Goal: Transaction & Acquisition: Purchase product/service

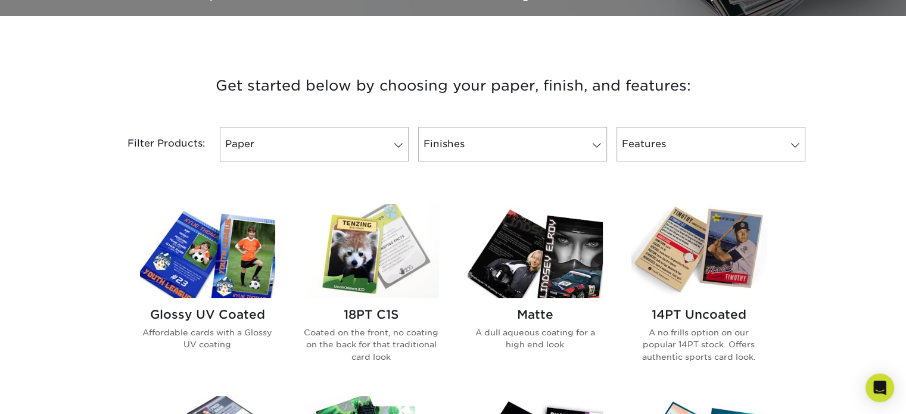
scroll to position [390, 0]
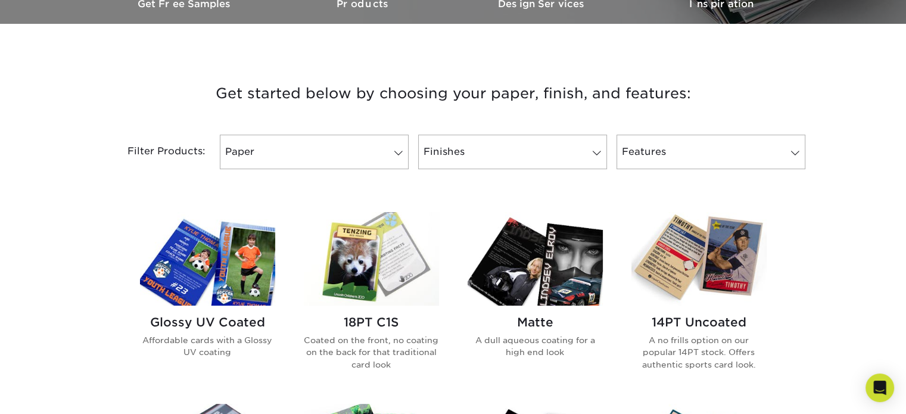
click at [219, 271] on img at bounding box center [207, 259] width 135 height 94
click at [222, 348] on p "Affordable cards with a Glossy UV coating" at bounding box center [207, 346] width 135 height 24
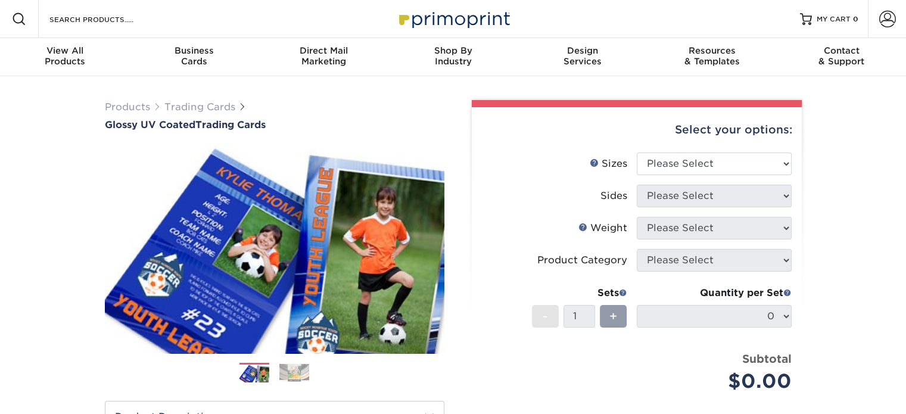
click at [292, 371] on img at bounding box center [294, 373] width 30 height 18
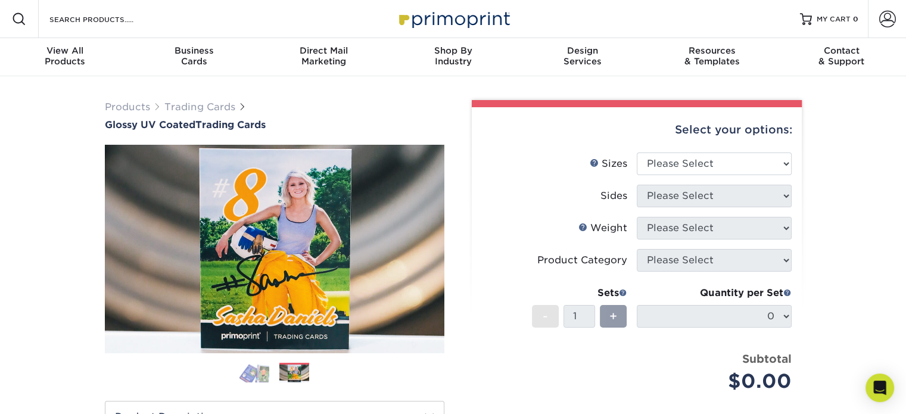
click at [255, 373] on img at bounding box center [255, 373] width 30 height 20
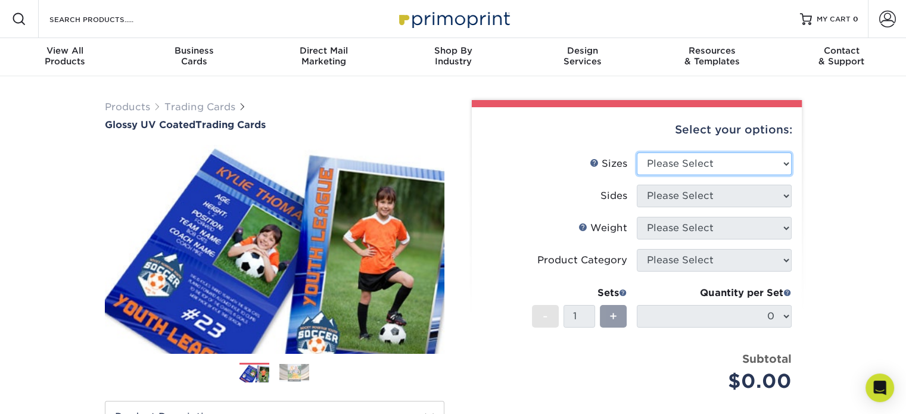
click at [710, 162] on select "Please Select 2.5" x 3.5"" at bounding box center [714, 164] width 155 height 23
select select "2.50x3.50"
click at [637, 153] on select "Please Select 2.5" x 3.5"" at bounding box center [714, 164] width 155 height 23
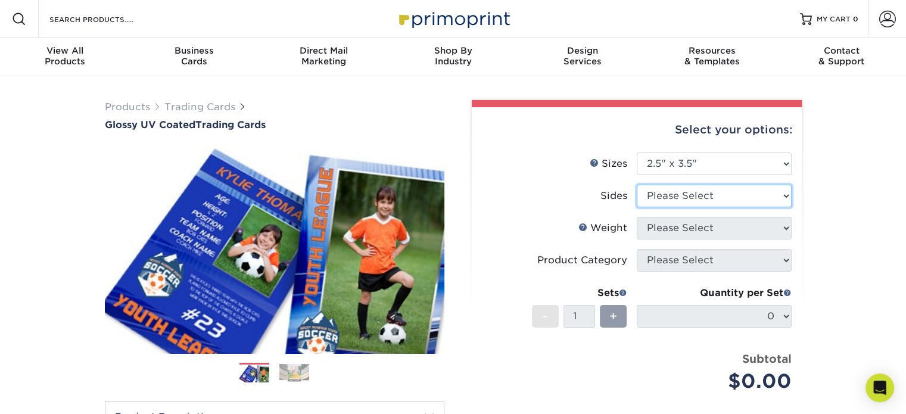
click at [667, 200] on select "Please Select Print Both Sides Print Front Only" at bounding box center [714, 196] width 155 height 23
select select "13abbda7-1d64-4f25-8bb2-c179b224825d"
click at [637, 185] on select "Please Select Print Both Sides Print Front Only" at bounding box center [714, 196] width 155 height 23
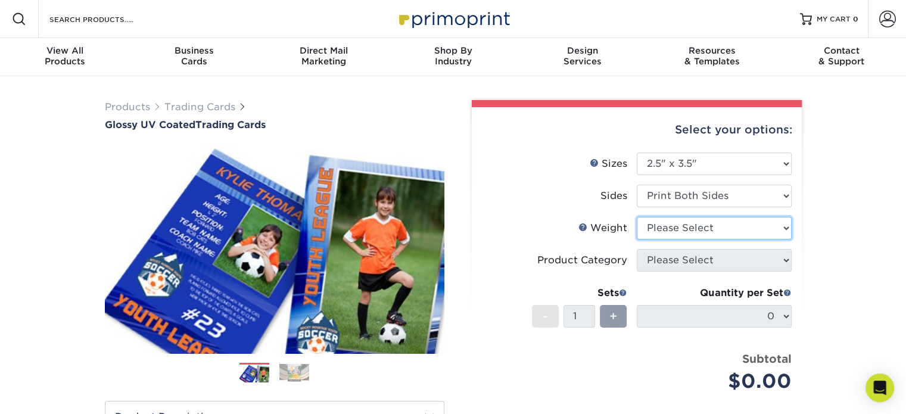
click at [663, 226] on select "Please Select 16PT 14PT 18PT C1S" at bounding box center [714, 228] width 155 height 23
select select "16PT"
click at [637, 217] on select "Please Select 16PT 14PT 18PT C1S" at bounding box center [714, 228] width 155 height 23
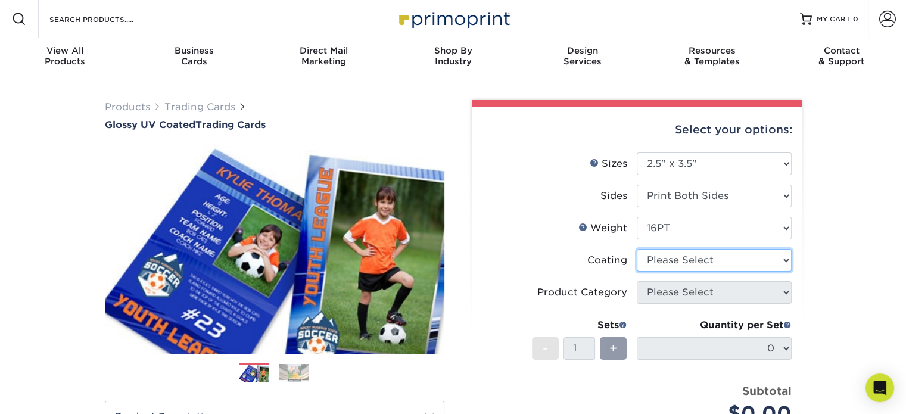
click at [667, 262] on select at bounding box center [714, 260] width 155 height 23
select select "ae367451-b2b8-45df-a344-0f05b6a12993"
click at [637, 249] on select at bounding box center [714, 260] width 155 height 23
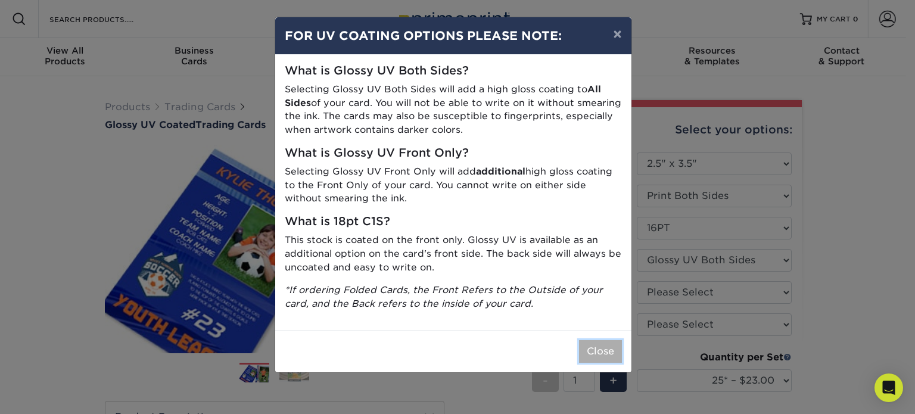
click at [603, 352] on button "Close" at bounding box center [600, 351] width 43 height 23
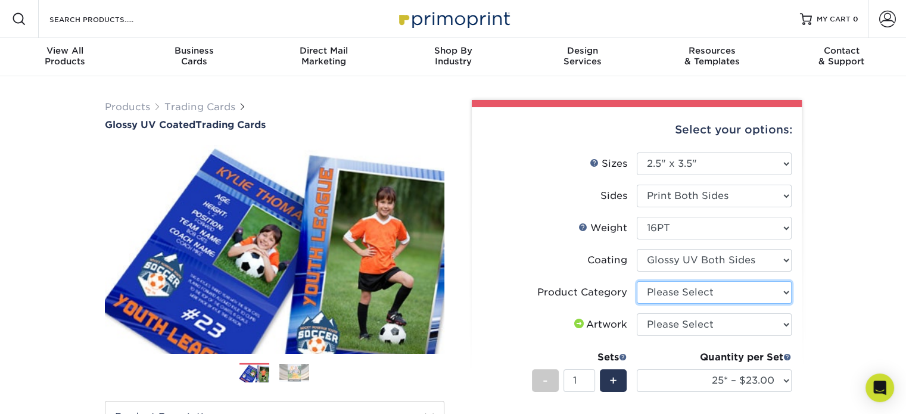
click at [684, 292] on select "Please Select Trading Cards" at bounding box center [714, 292] width 155 height 23
select select "c2f9bce9-36c2-409d-b101-c29d9d031e18"
click at [637, 281] on select "Please Select Trading Cards" at bounding box center [714, 292] width 155 height 23
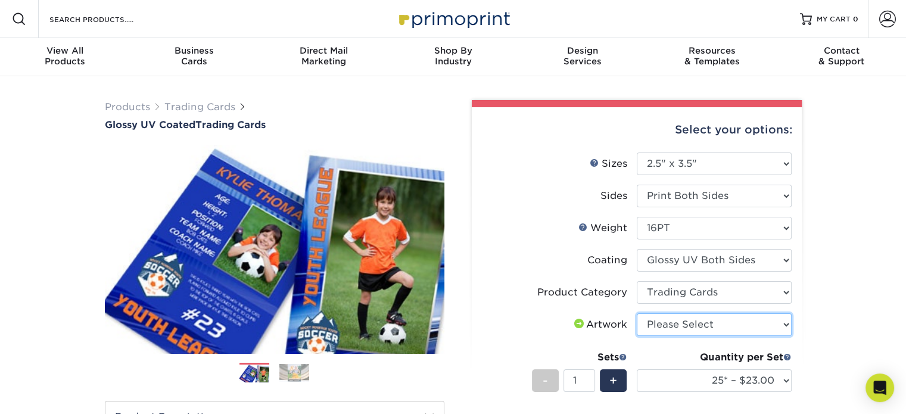
click at [706, 329] on select "Please Select I will upload files I need a design - $100" at bounding box center [714, 324] width 155 height 23
select select "upload"
click at [637, 313] on select "Please Select I will upload files I need a design - $100" at bounding box center [714, 324] width 155 height 23
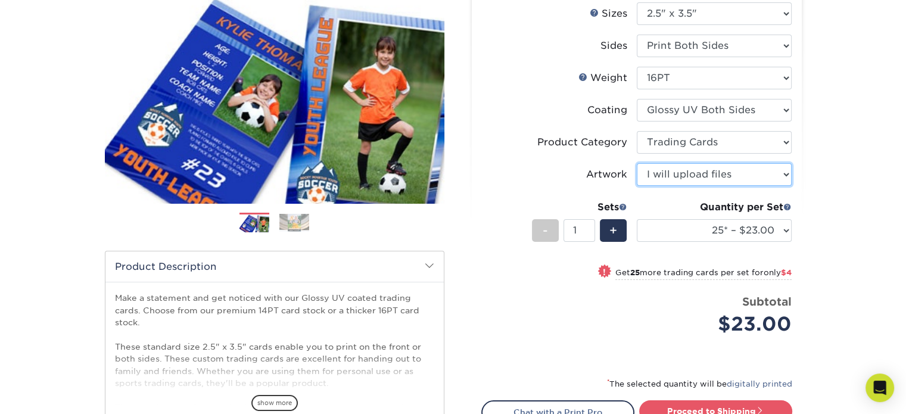
scroll to position [152, 0]
